Goal: Transaction & Acquisition: Purchase product/service

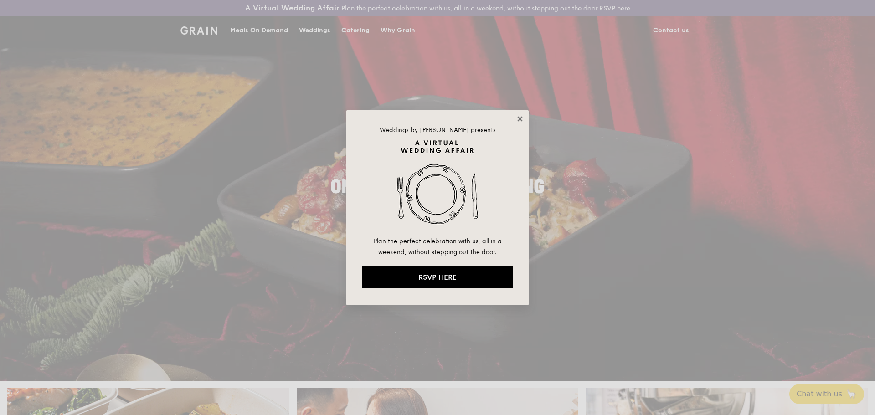
click at [518, 116] on icon at bounding box center [520, 119] width 8 height 8
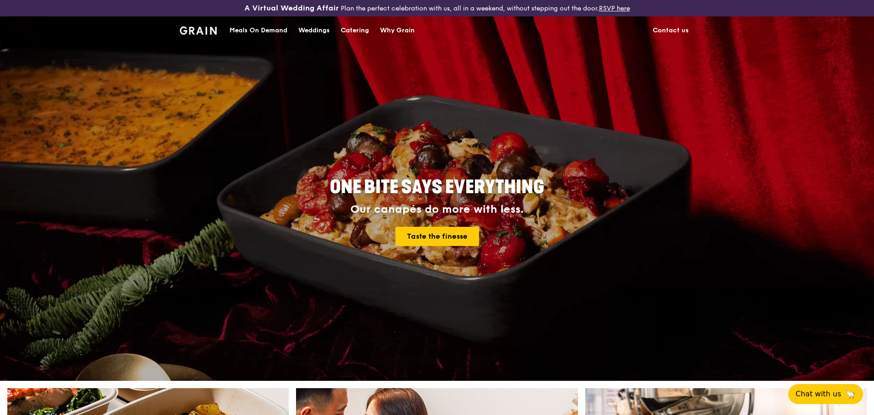
click at [315, 34] on div "Weddings" at bounding box center [313, 30] width 31 height 27
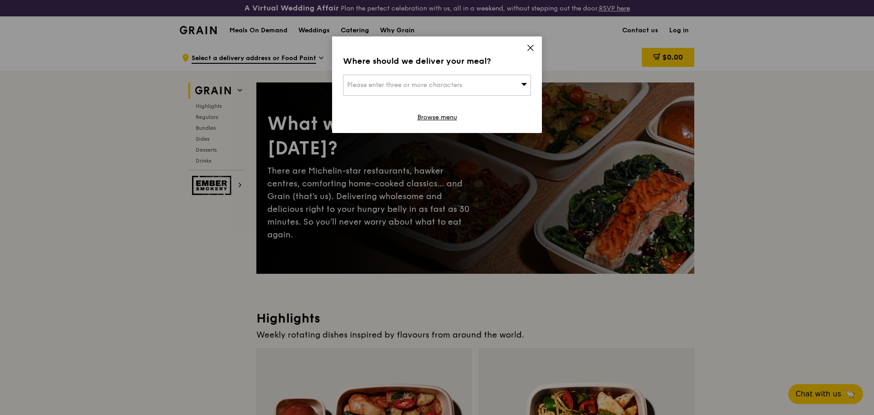
click at [528, 48] on icon at bounding box center [530, 48] width 8 height 8
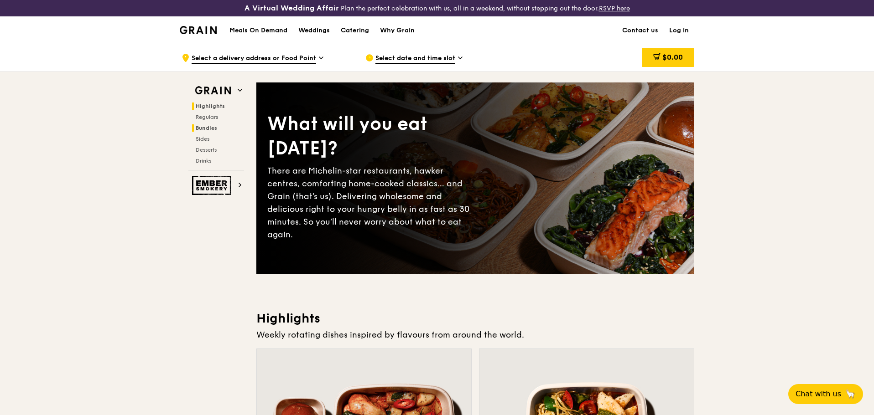
click at [211, 129] on span "Bundles" at bounding box center [206, 128] width 21 height 6
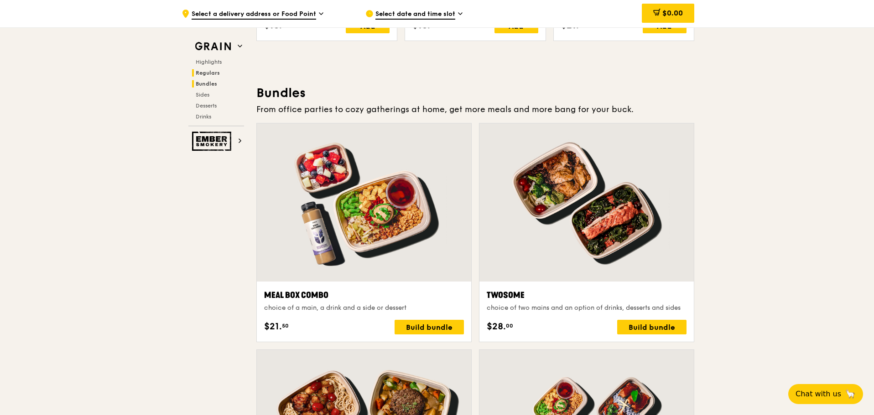
scroll to position [1330, 0]
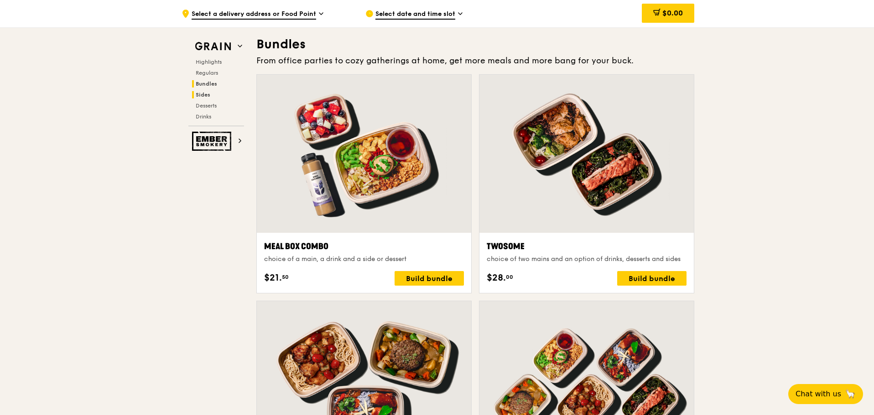
click at [207, 95] on span "Sides" at bounding box center [203, 95] width 15 height 6
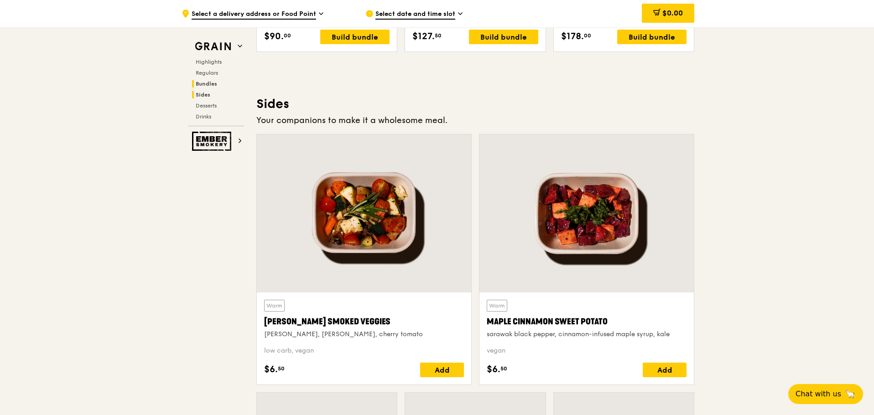
scroll to position [2048, 0]
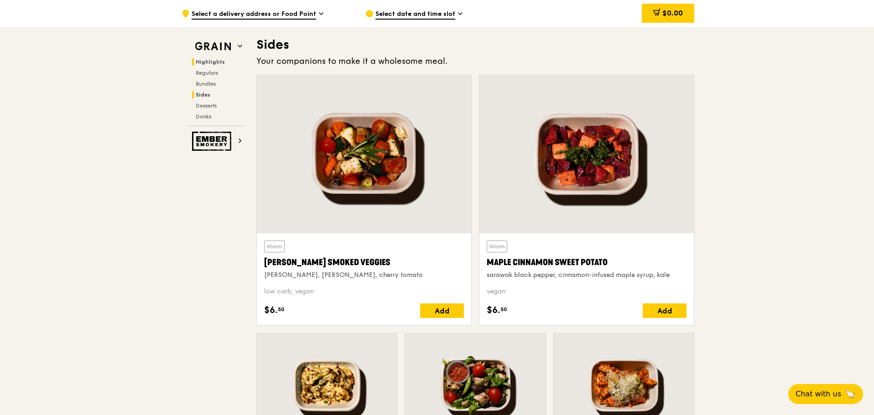
click at [208, 60] on span "Highlights" at bounding box center [210, 62] width 29 height 6
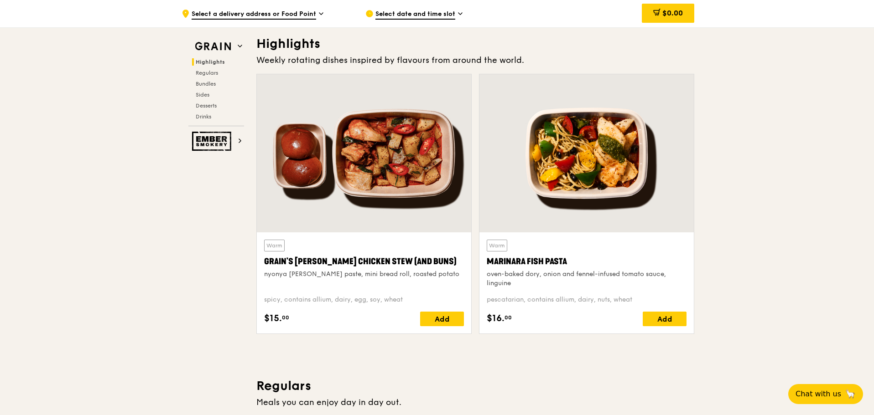
scroll to position [274, 0]
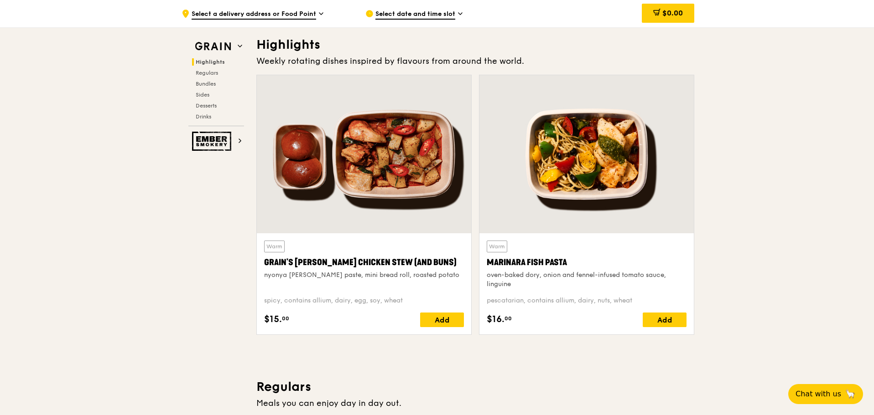
click at [317, 16] on div ".cls-1 { fill: none; stroke: #fff; stroke-linecap: round; stroke-linejoin: roun…" at bounding box center [265, 13] width 169 height 27
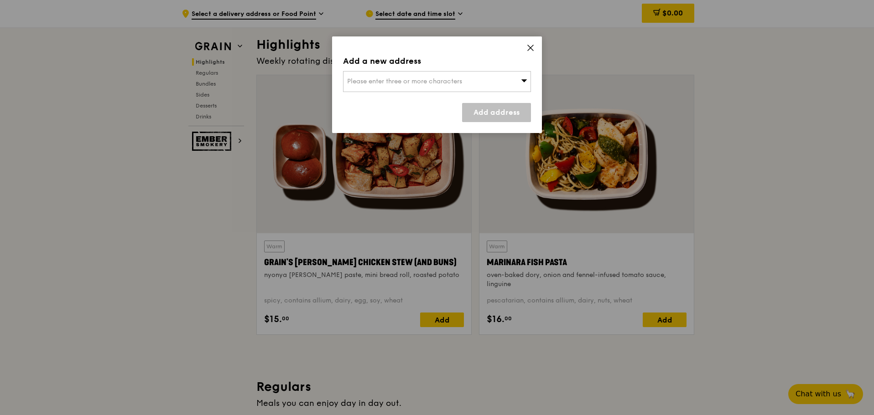
click at [505, 76] on div "Please enter three or more characters" at bounding box center [437, 81] width 188 height 21
click at [534, 46] on icon at bounding box center [530, 48] width 8 height 8
